Goal: Information Seeking & Learning: Get advice/opinions

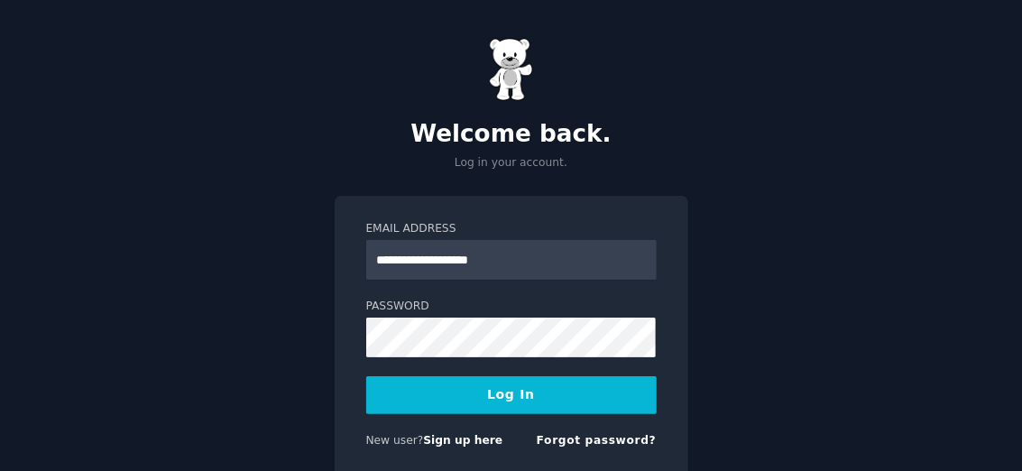
click at [496, 385] on button "Log In" at bounding box center [511, 395] width 291 height 38
type input "**********"
click at [562, 401] on button "Log In" at bounding box center [511, 395] width 291 height 38
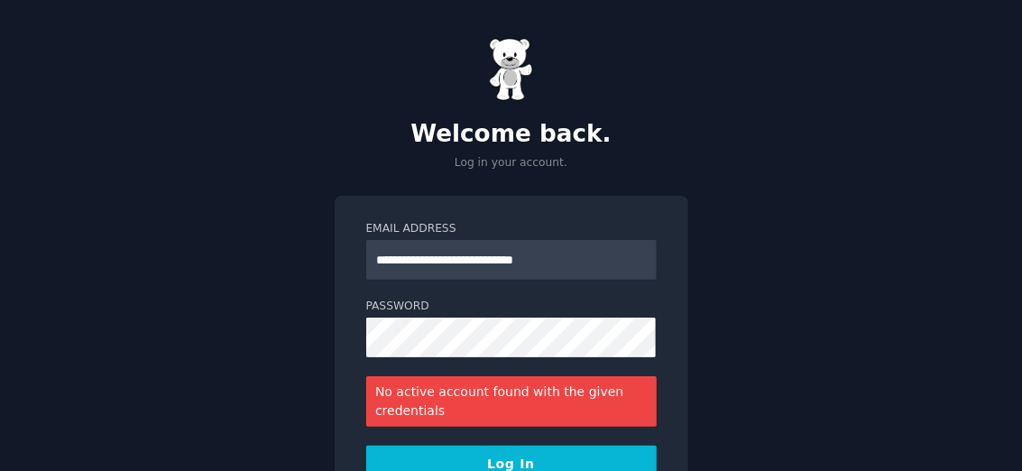
click at [456, 463] on button "Log In" at bounding box center [511, 465] width 291 height 38
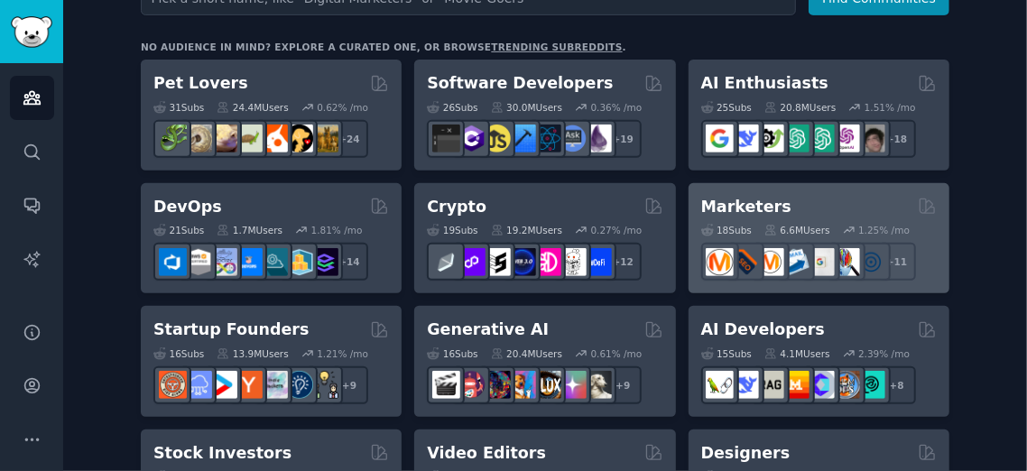
scroll to position [300, 0]
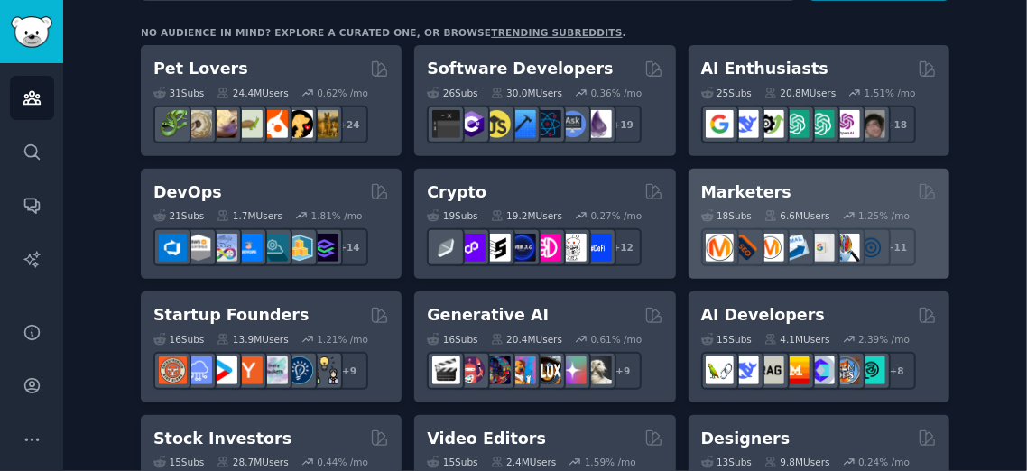
click at [781, 208] on div "18 Sub s 6.6M Users 1.25 % /mo r/AskMarketing + 11" at bounding box center [819, 234] width 236 height 63
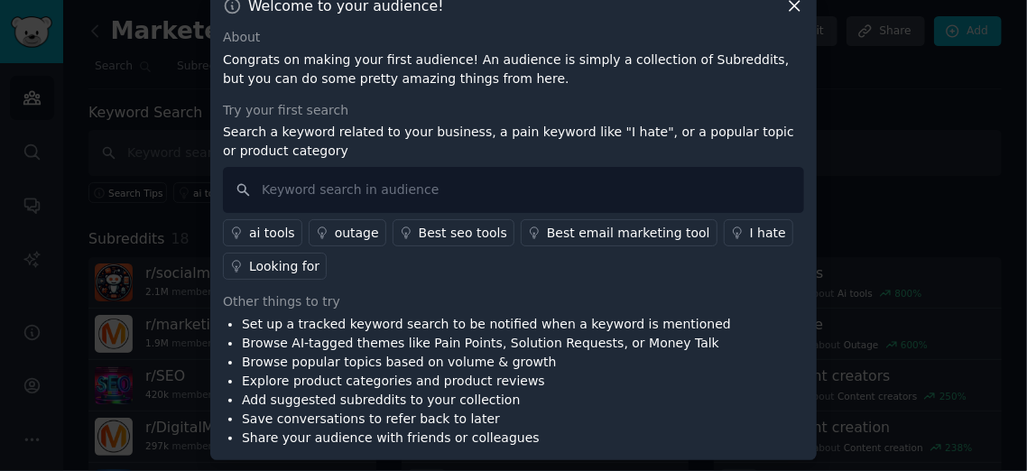
scroll to position [30, 0]
click at [277, 196] on input "text" at bounding box center [513, 189] width 581 height 46
type input "food"
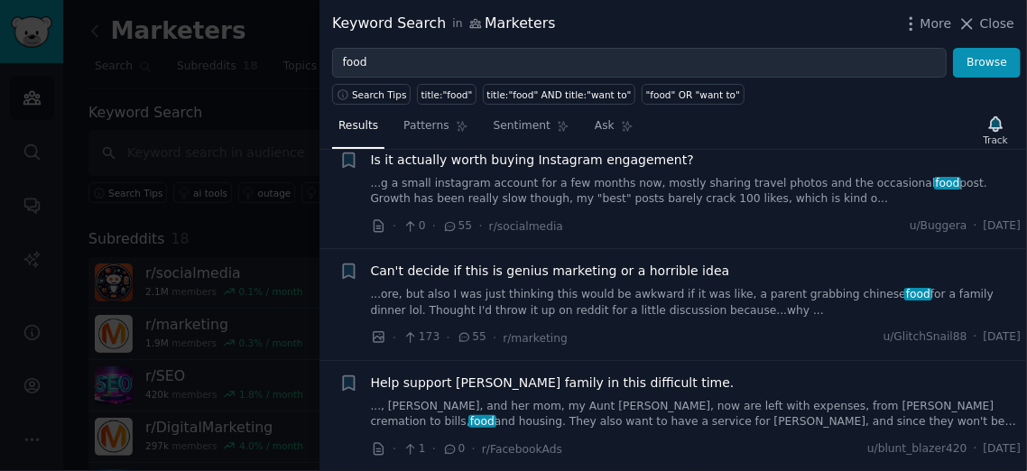
scroll to position [973, 0]
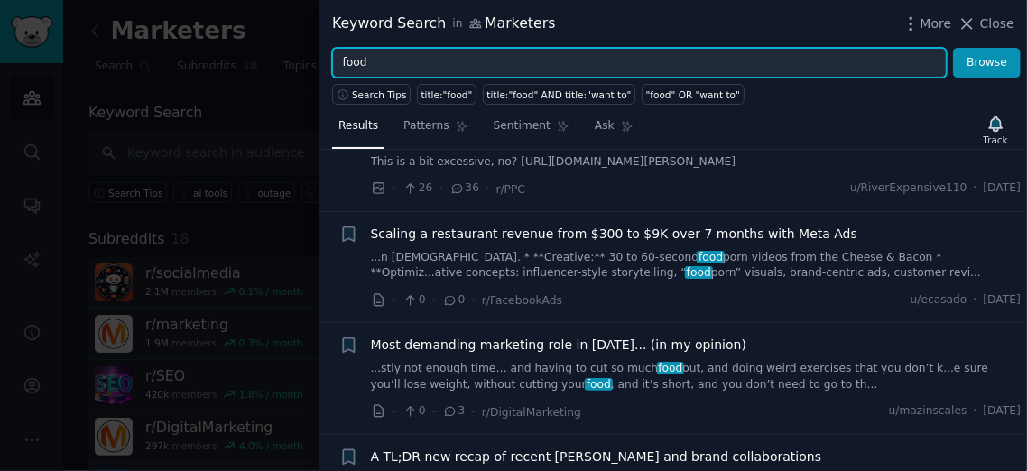
click at [376, 62] on input "food" at bounding box center [639, 63] width 615 height 31
type input "f"
click at [611, 59] on input "f" at bounding box center [639, 63] width 615 height 31
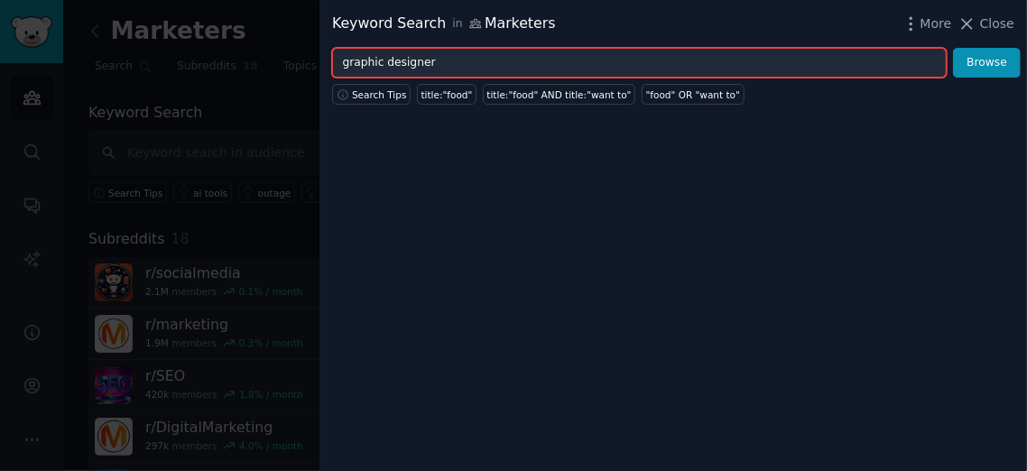
click at [411, 57] on input "graphic designer" at bounding box center [639, 63] width 615 height 31
click at [554, 51] on input "graphic designer" at bounding box center [639, 63] width 615 height 31
click at [541, 67] on input "graphic designer" at bounding box center [639, 63] width 615 height 31
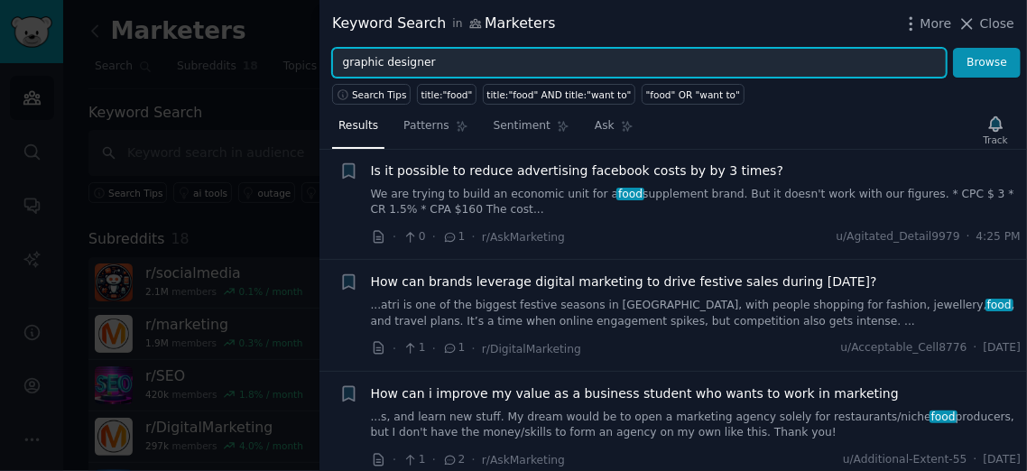
scroll to position [32, 0]
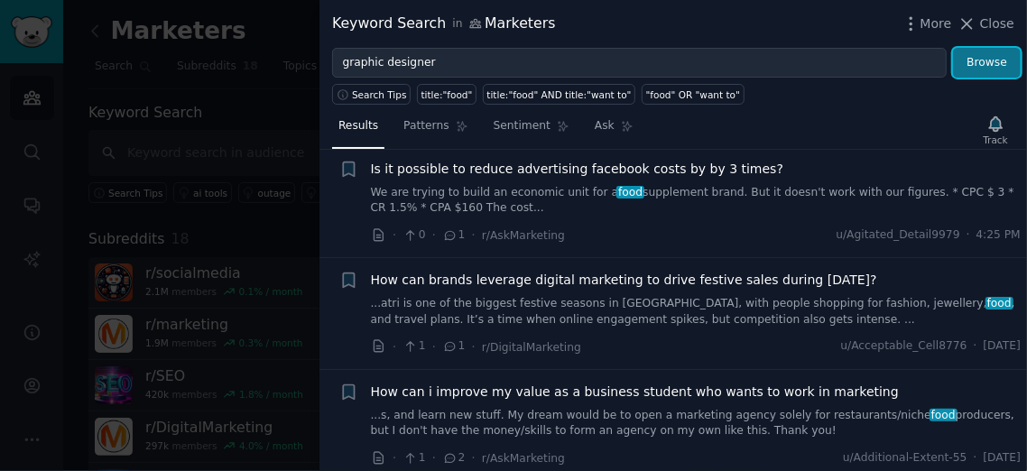
click at [988, 67] on button "Browse" at bounding box center [987, 63] width 68 height 31
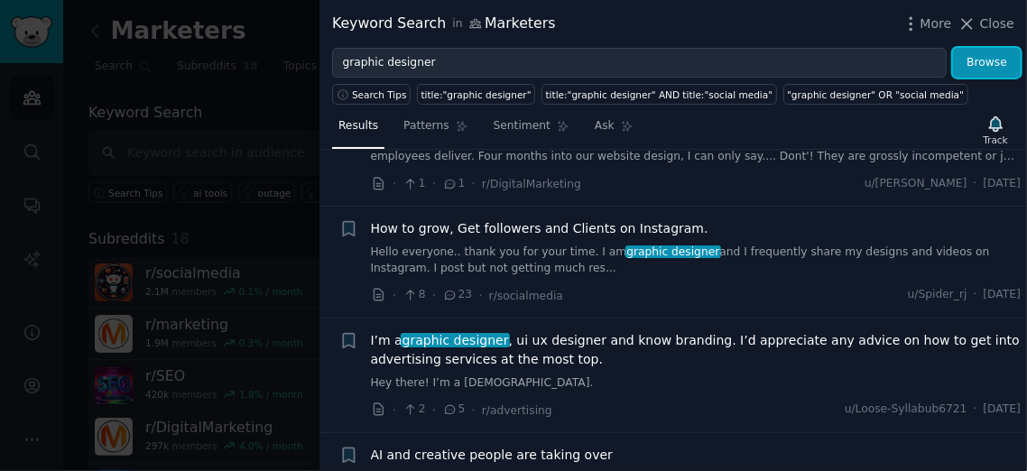
scroll to position [1174, 0]
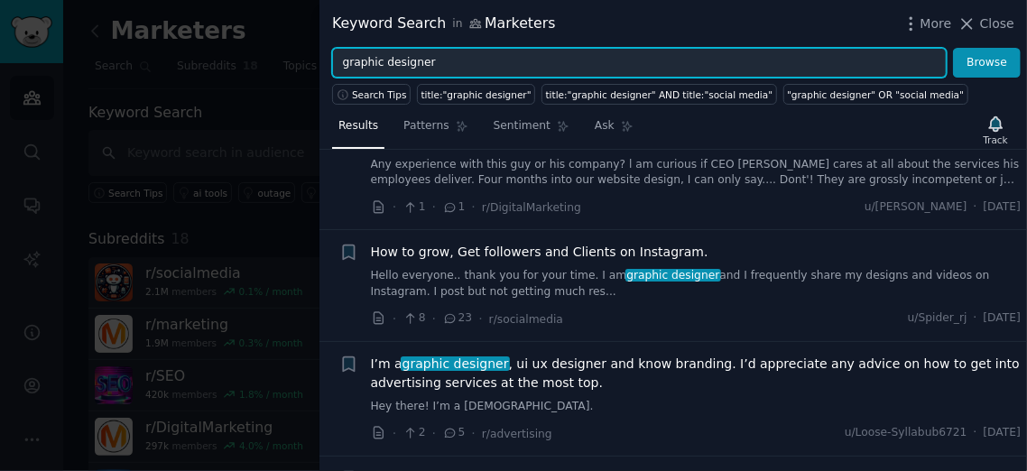
click at [340, 65] on input "graphic designer" at bounding box center [639, 63] width 615 height 31
type input "looking for a graphic designer"
click at [953, 48] on button "Browse" at bounding box center [987, 63] width 68 height 31
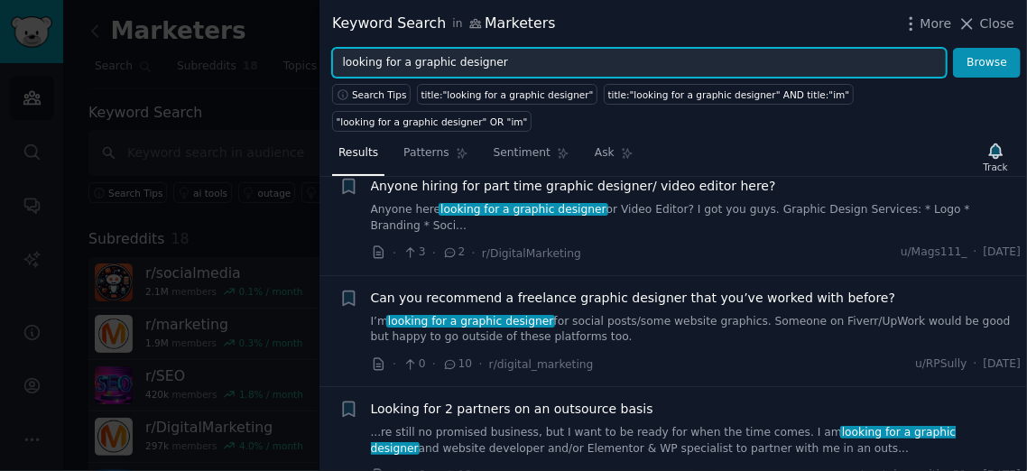
scroll to position [140, 0]
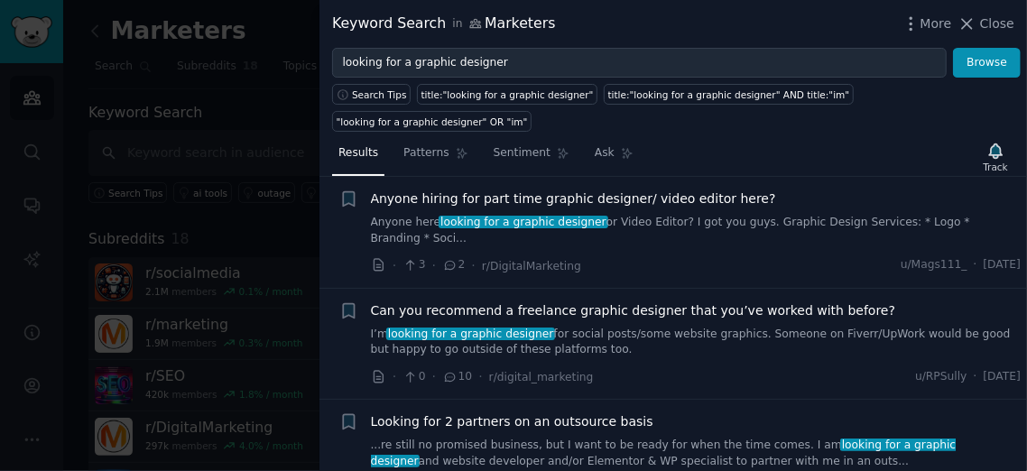
click at [643, 327] on link "I’m looking for a graphic designer for social posts/some website graphics. Some…" at bounding box center [696, 343] width 651 height 32
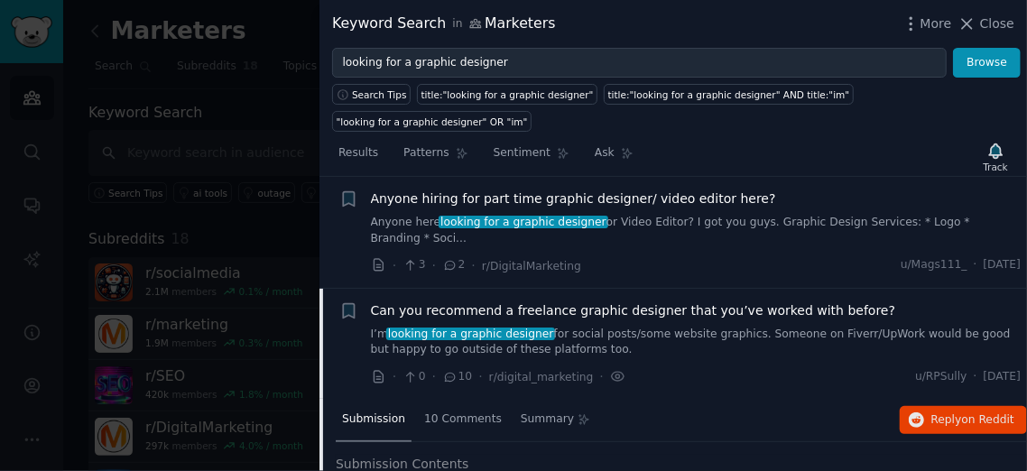
scroll to position [235, 0]
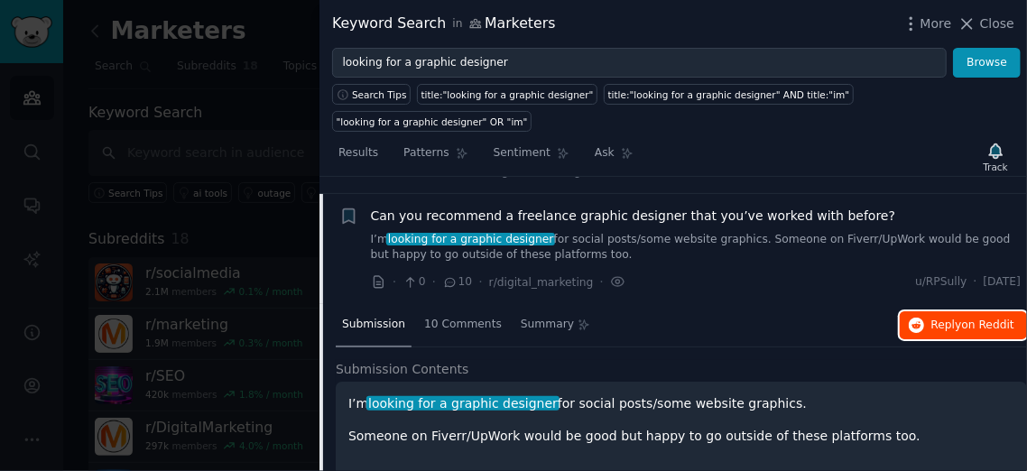
click at [954, 318] on span "Reply on Reddit" at bounding box center [972, 326] width 83 height 16
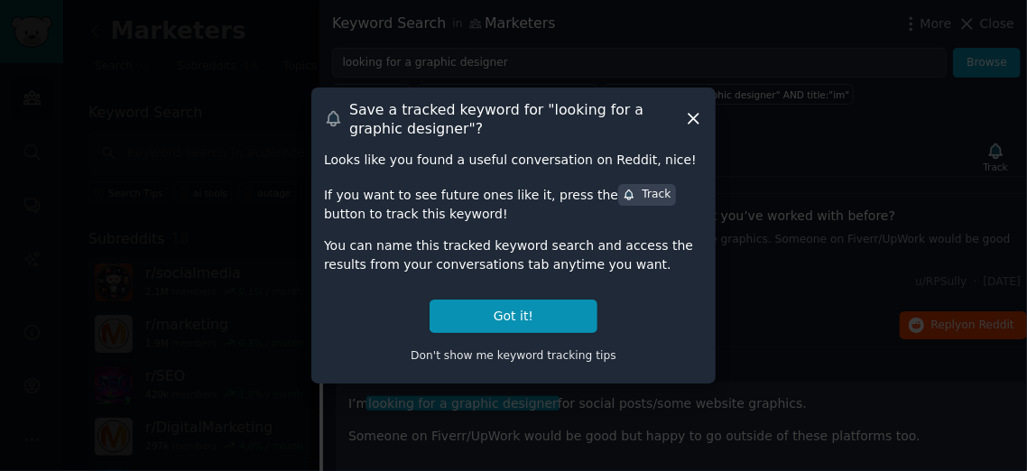
click at [689, 117] on icon at bounding box center [693, 118] width 19 height 19
click at [689, 138] on div "Results Patterns Sentiment Ask Track" at bounding box center [672, 157] width 707 height 39
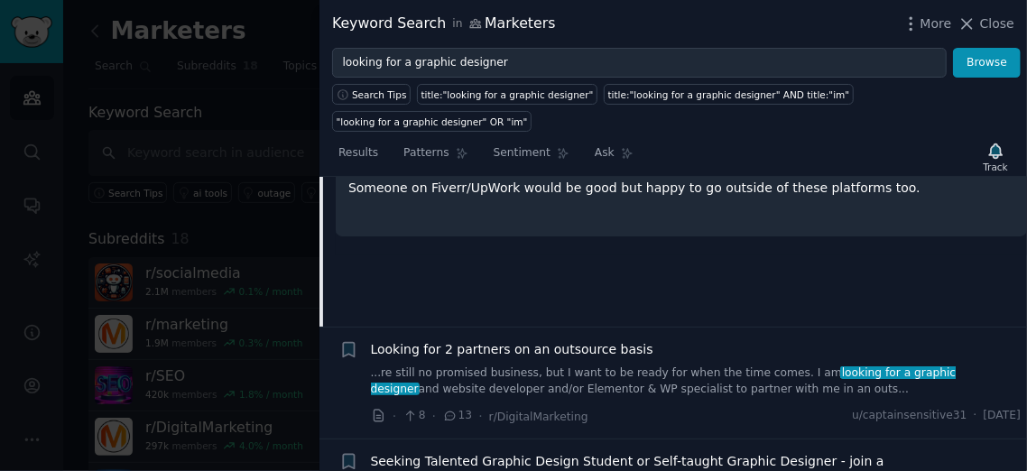
scroll to position [519, 0]
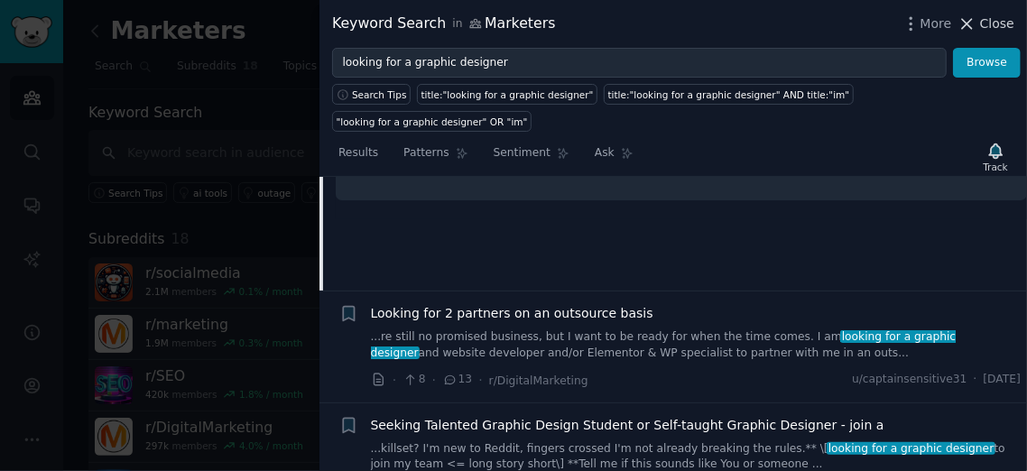
click at [965, 23] on icon at bounding box center [966, 23] width 19 height 19
click at [965, 23] on link "Add" at bounding box center [968, 31] width 68 height 31
